Goal: Task Accomplishment & Management: Complete application form

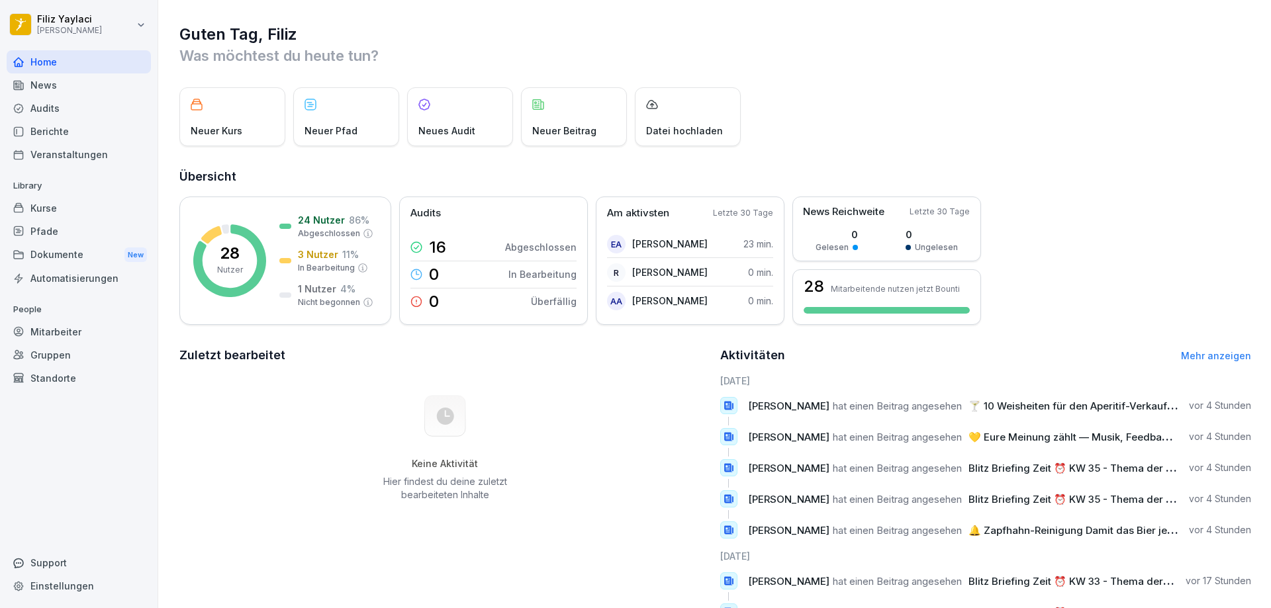
click at [68, 334] on div "Mitarbeiter" at bounding box center [79, 331] width 144 height 23
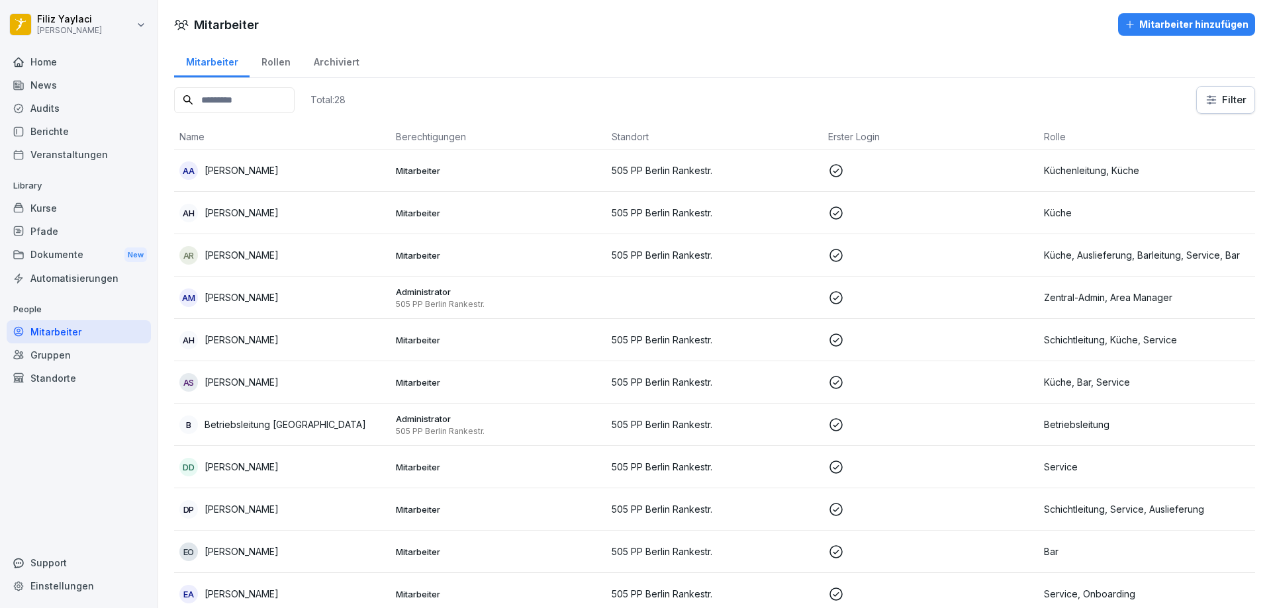
click at [1159, 20] on div "Mitarbeiter hinzufügen" at bounding box center [1187, 24] width 124 height 15
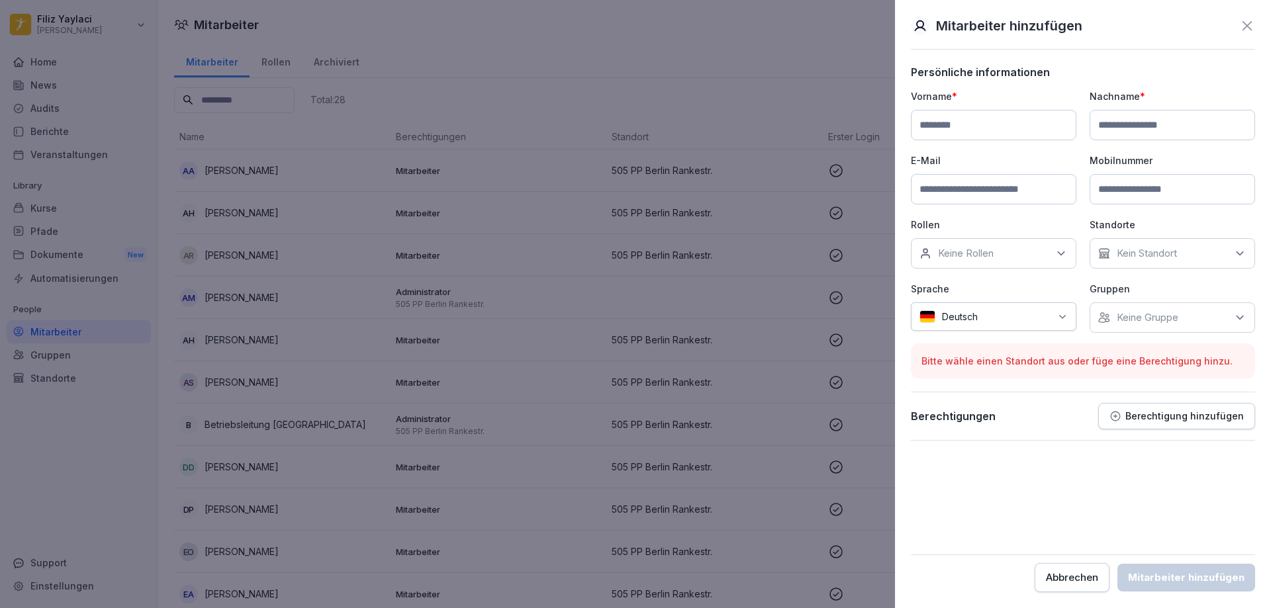
click at [867, 481] on div at bounding box center [635, 304] width 1271 height 608
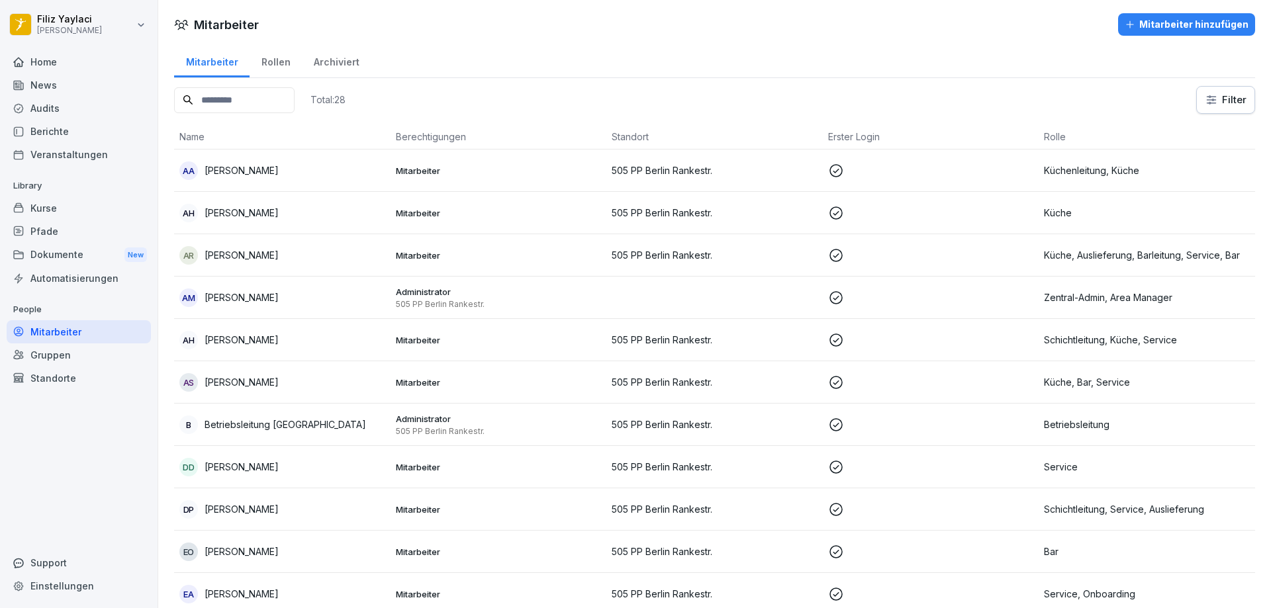
click at [1167, 23] on div "Mitarbeiter hinzufügen" at bounding box center [1187, 24] width 124 height 15
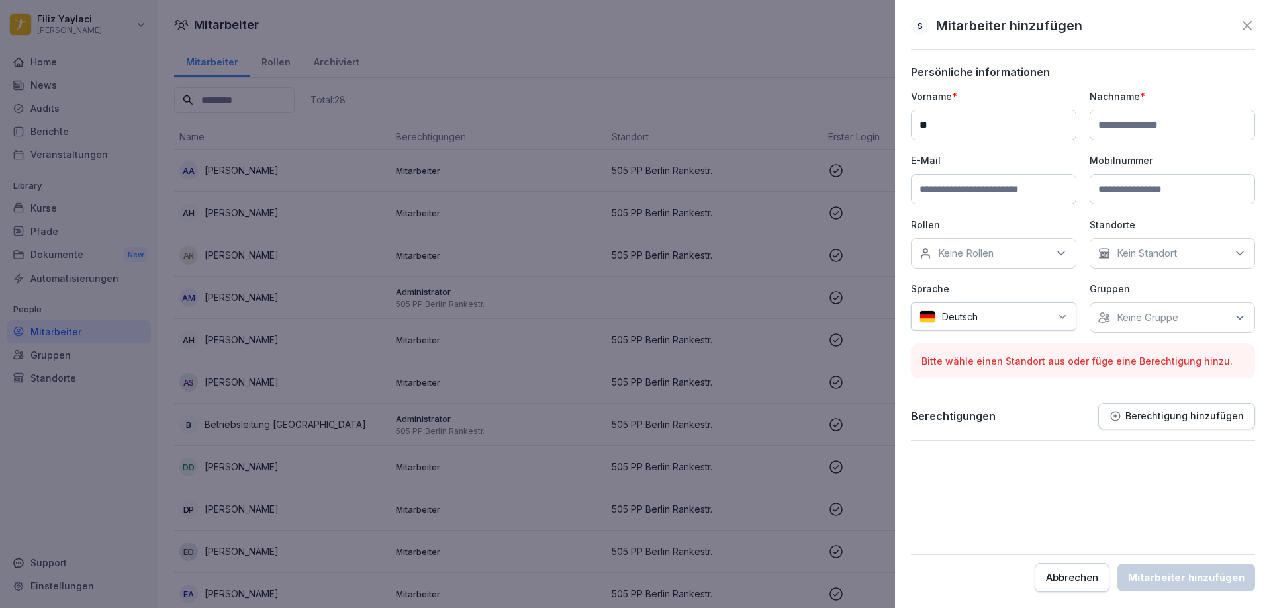
type input "*"
type input "****"
click at [1160, 124] on input at bounding box center [1173, 125] width 166 height 30
type input "***"
click at [981, 195] on input at bounding box center [994, 189] width 166 height 30
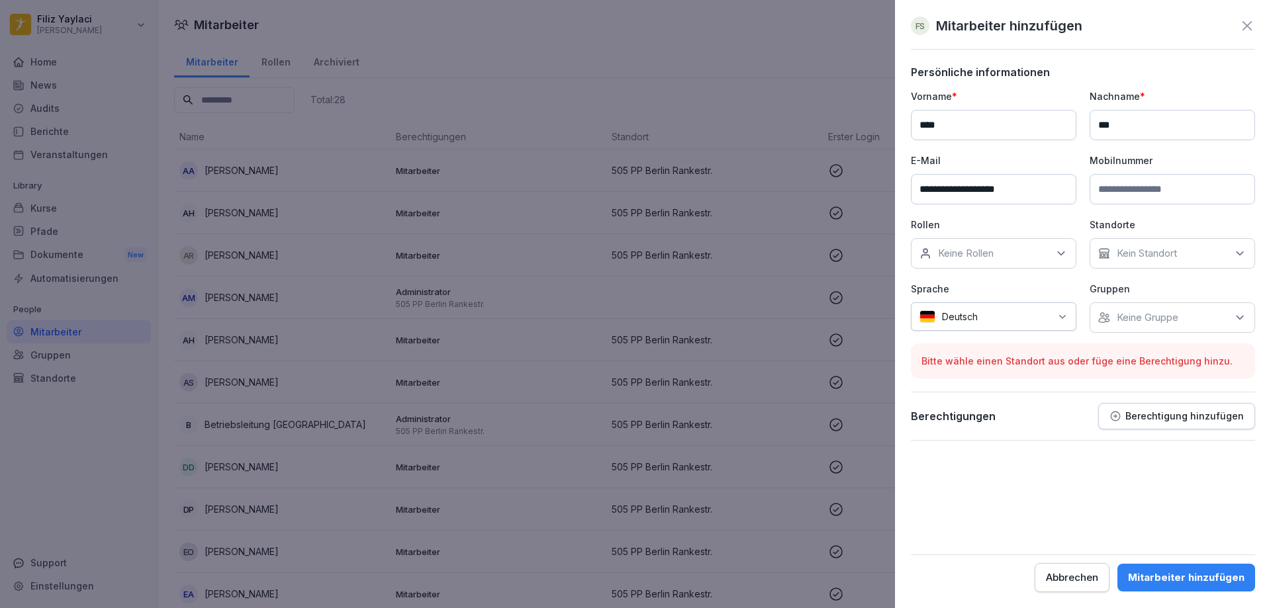
type input "**********"
click at [1155, 191] on input at bounding box center [1173, 189] width 166 height 30
type input "**********"
click at [990, 248] on p "Keine Rollen" at bounding box center [966, 253] width 56 height 13
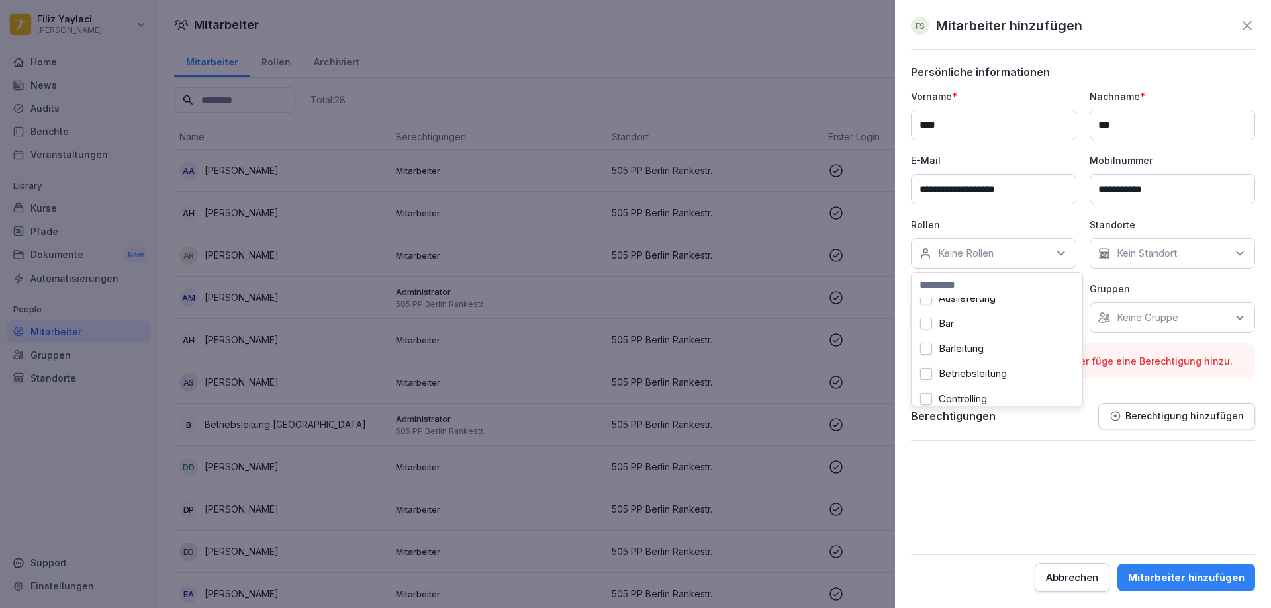
click at [928, 324] on button "Bar" at bounding box center [926, 324] width 12 height 12
click at [930, 361] on button "Onboarding" at bounding box center [926, 362] width 12 height 12
click at [1151, 253] on p "Kein Standort" at bounding box center [1147, 253] width 60 height 13
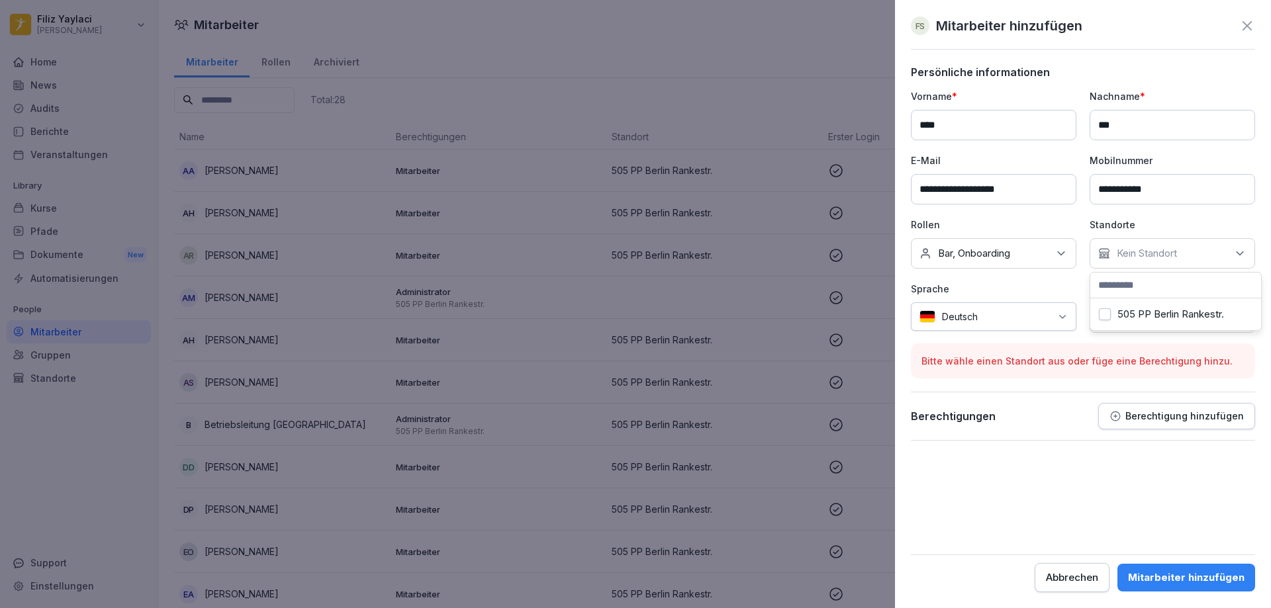
click at [1105, 313] on button "505 PP Berlin Rankestr." at bounding box center [1105, 315] width 12 height 12
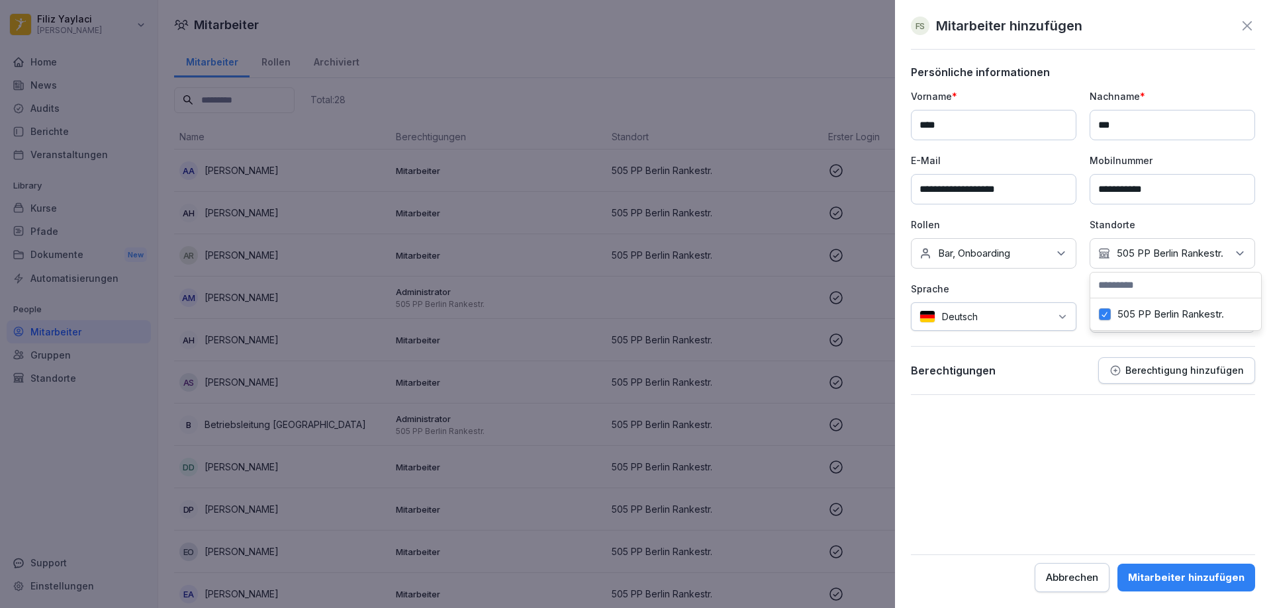
click at [1073, 432] on form "**********" at bounding box center [1083, 329] width 344 height 527
click at [1155, 320] on p "Keine Gruppe" at bounding box center [1148, 317] width 62 height 13
click at [1165, 578] on div "Mitarbeiter hinzufügen" at bounding box center [1186, 578] width 117 height 15
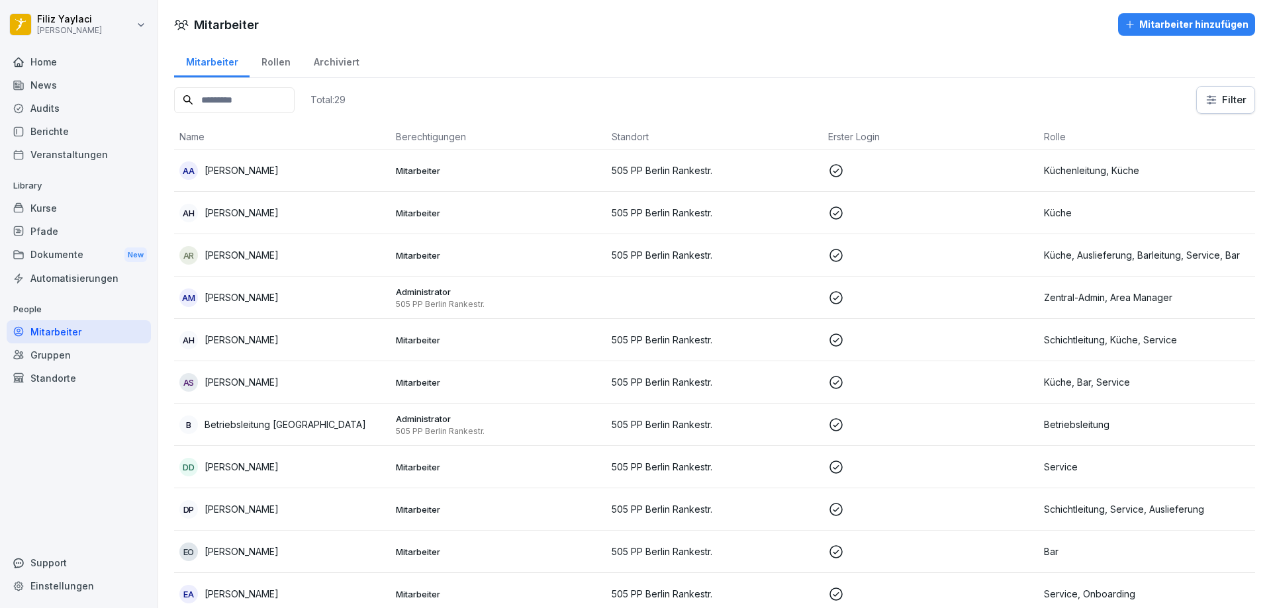
click at [54, 84] on div "News" at bounding box center [79, 84] width 144 height 23
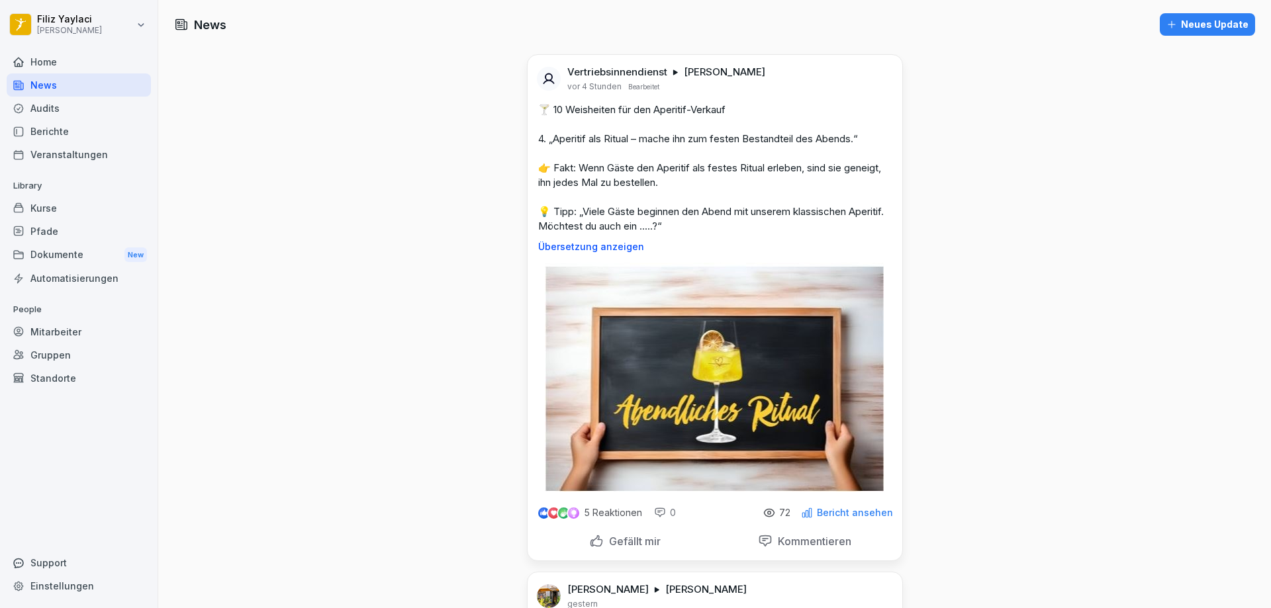
click at [62, 126] on div "Berichte" at bounding box center [79, 131] width 144 height 23
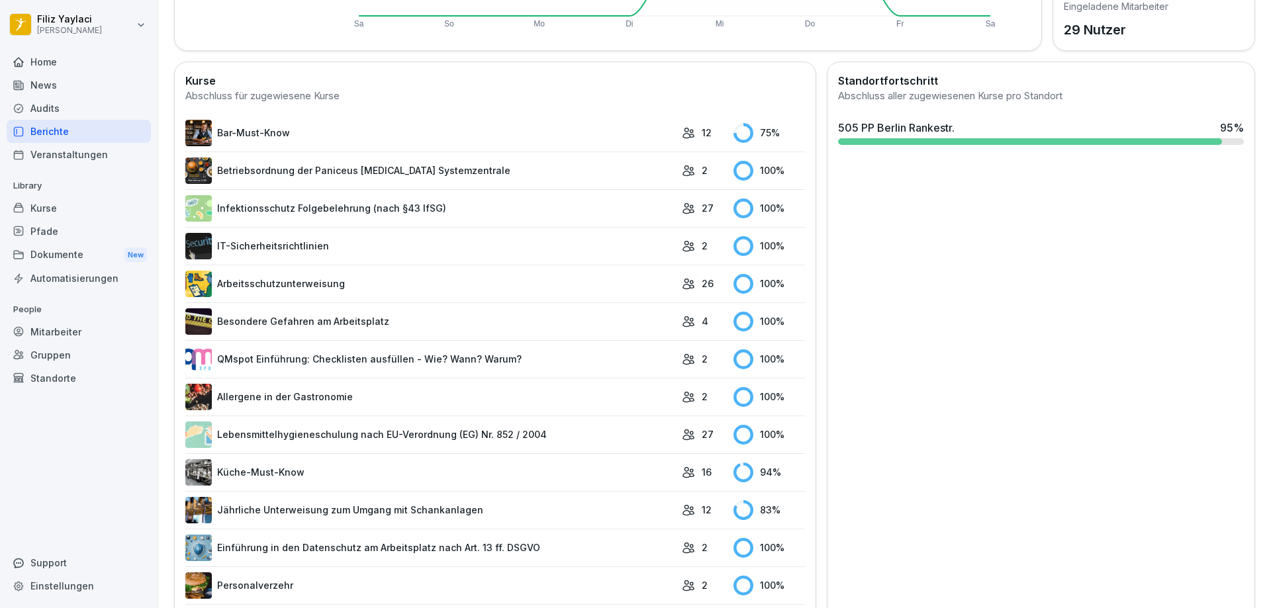
scroll to position [322, 0]
click at [276, 131] on link "Bar-Must-Know" at bounding box center [430, 134] width 490 height 26
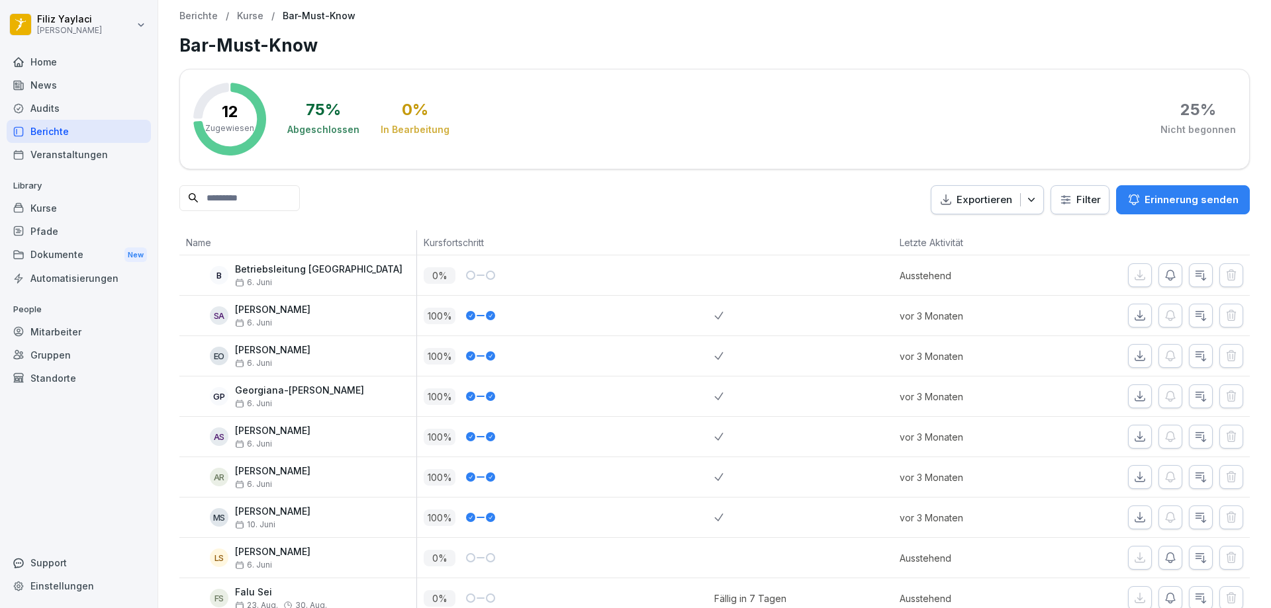
click at [89, 334] on div "Mitarbeiter" at bounding box center [79, 331] width 144 height 23
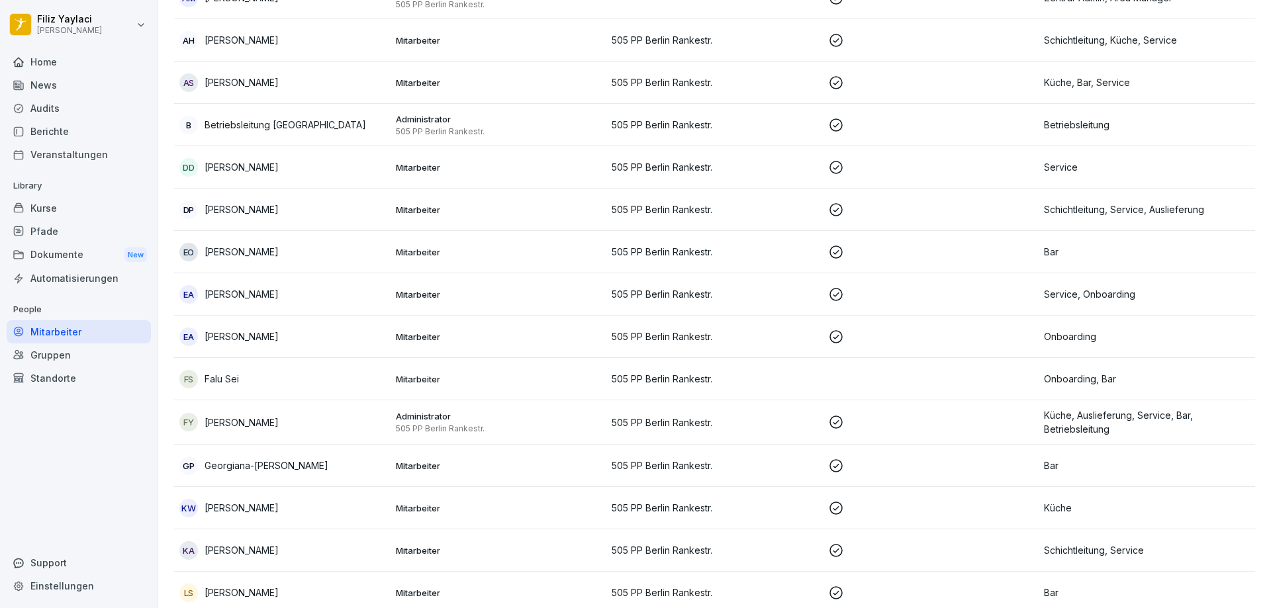
scroll to position [331, 0]
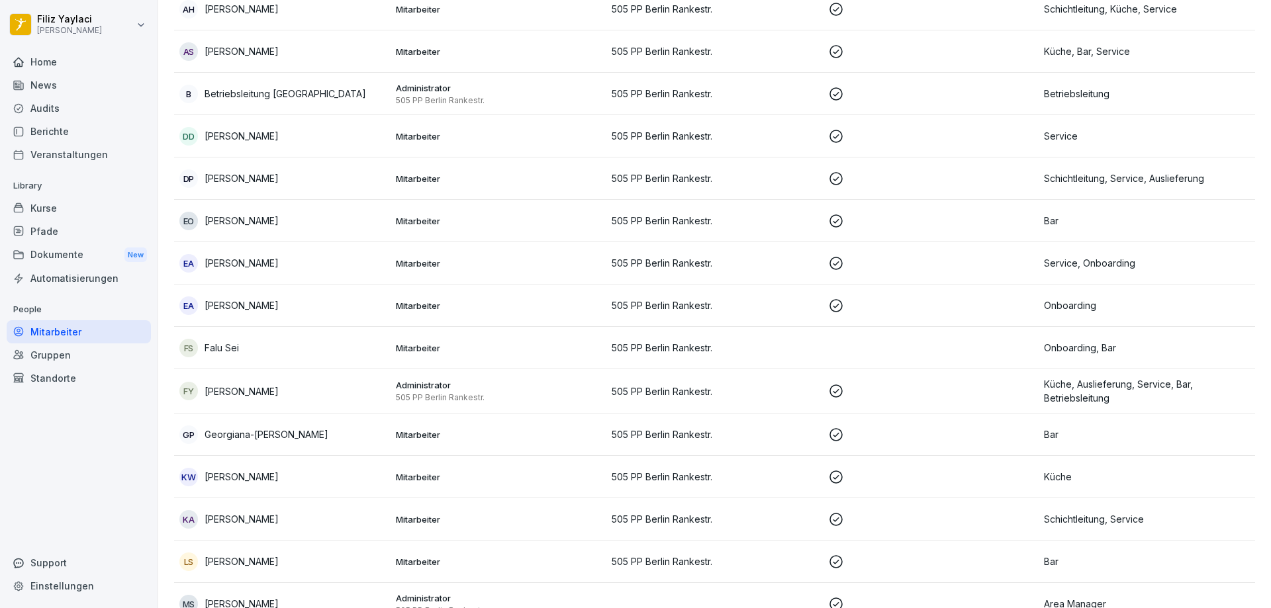
click at [935, 240] on td at bounding box center [931, 221] width 217 height 42
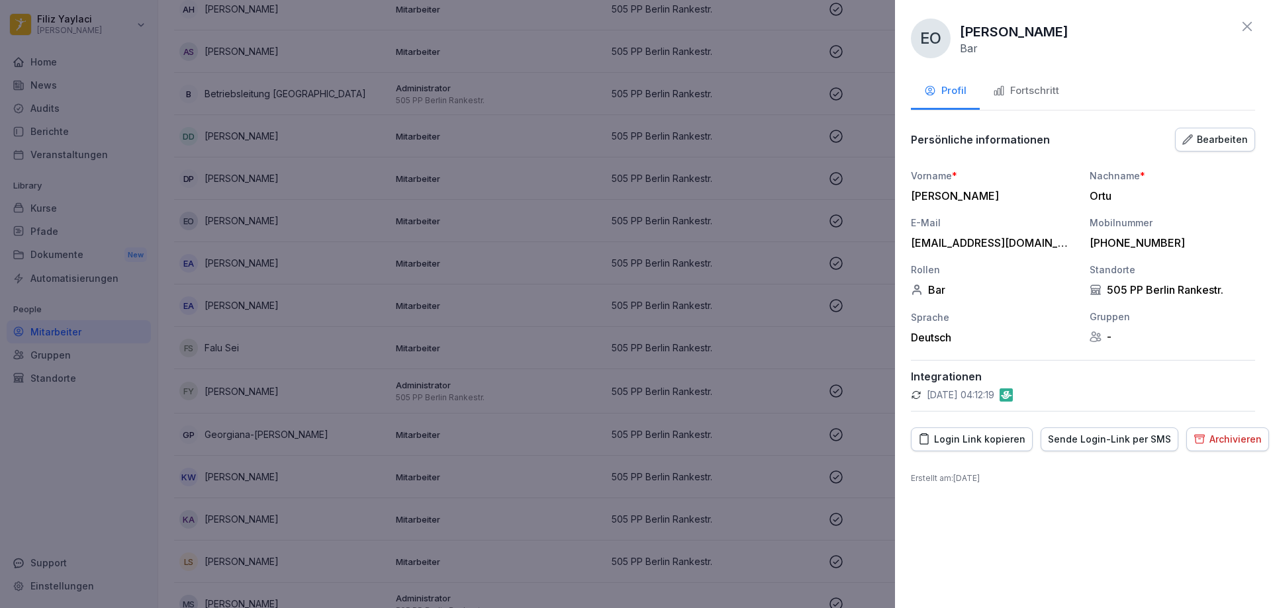
click at [856, 324] on div at bounding box center [635, 304] width 1271 height 608
